Goal: Task Accomplishment & Management: Check status

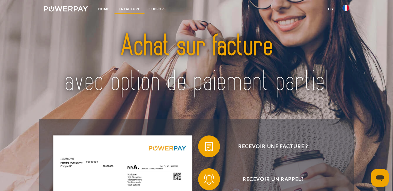
click at [128, 10] on link "LA FACTURE" at bounding box center [129, 9] width 31 height 10
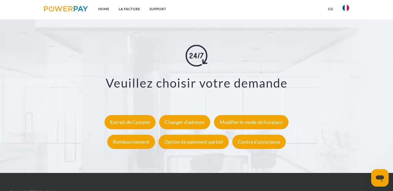
scroll to position [1041, 0]
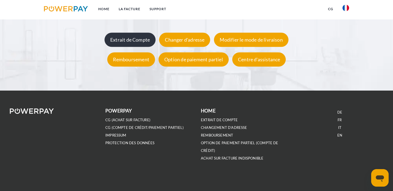
click at [127, 42] on div "Extrait de Compte" at bounding box center [130, 40] width 51 height 14
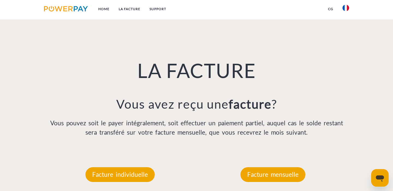
scroll to position [0, 0]
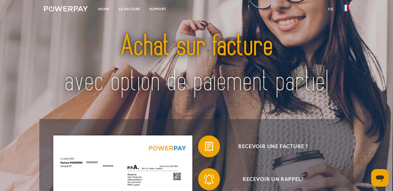
click at [75, 9] on img at bounding box center [66, 8] width 44 height 5
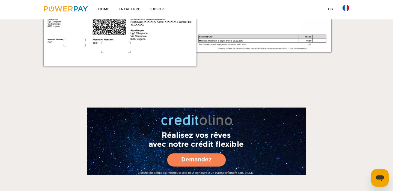
scroll to position [1041, 0]
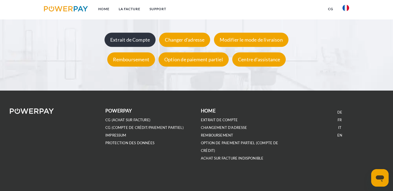
click at [123, 42] on div "Extrait de Compte" at bounding box center [130, 40] width 51 height 14
